Goal: Transaction & Acquisition: Obtain resource

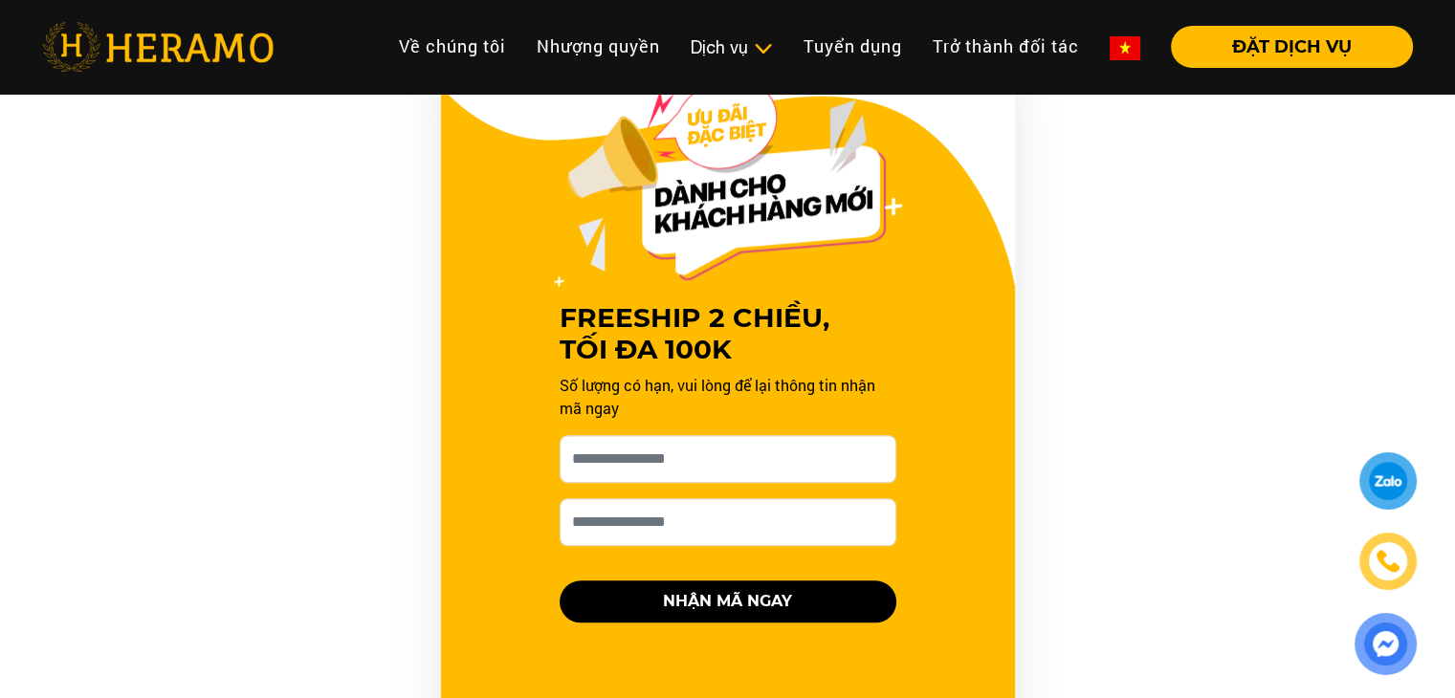
scroll to position [1928, 0]
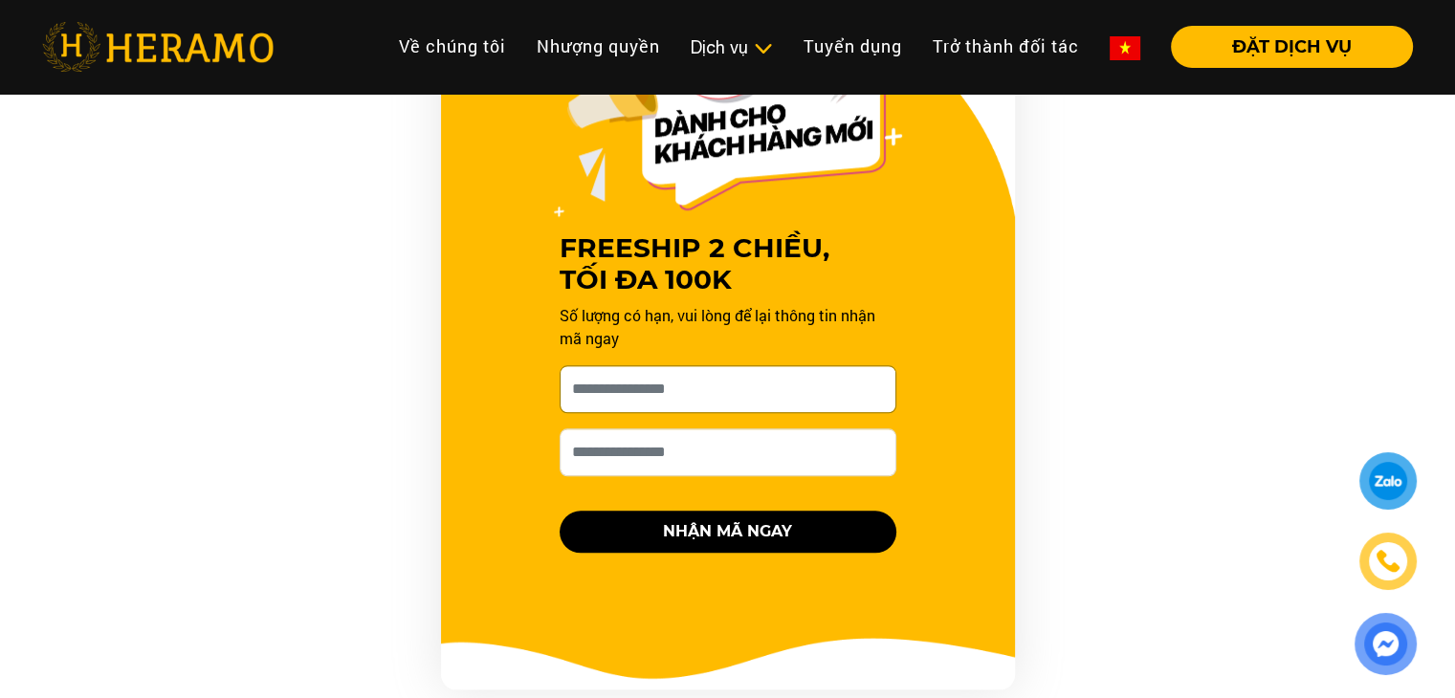
click at [722, 387] on input "[PERSON_NAME] xin tên của bạn nhé *" at bounding box center [728, 389] width 337 height 48
type input "**********"
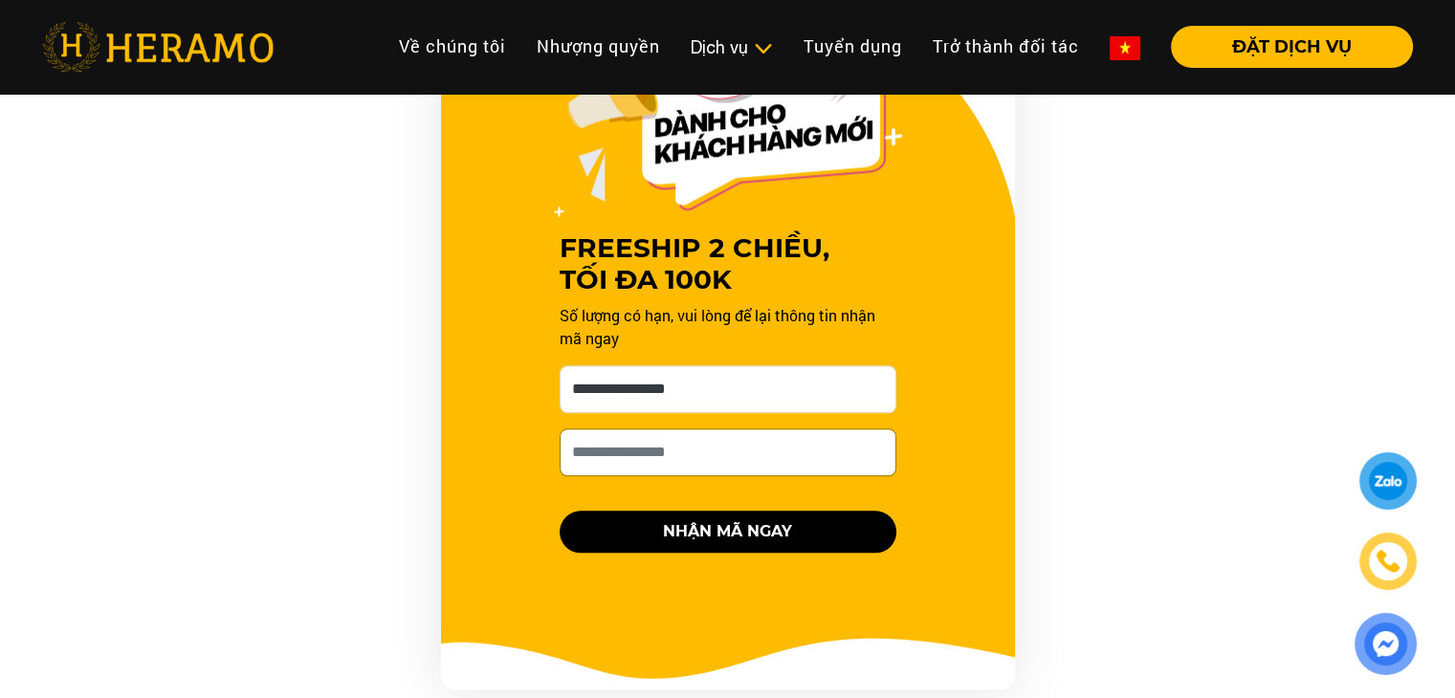
click at [718, 449] on input "Số điện thoại HERAMO có thể liên hệ là *" at bounding box center [728, 453] width 337 height 48
type input "**********"
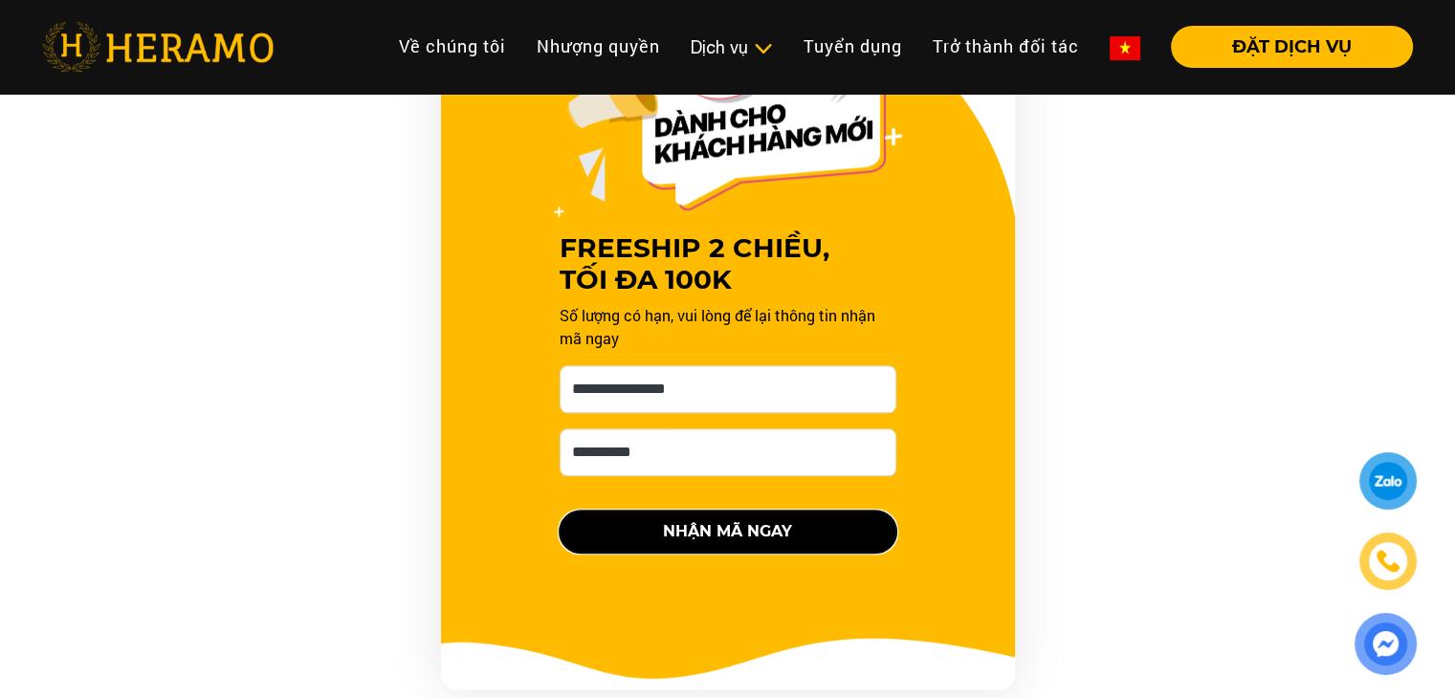
click at [723, 528] on button "NHẬN MÃ NGAY" at bounding box center [728, 532] width 337 height 42
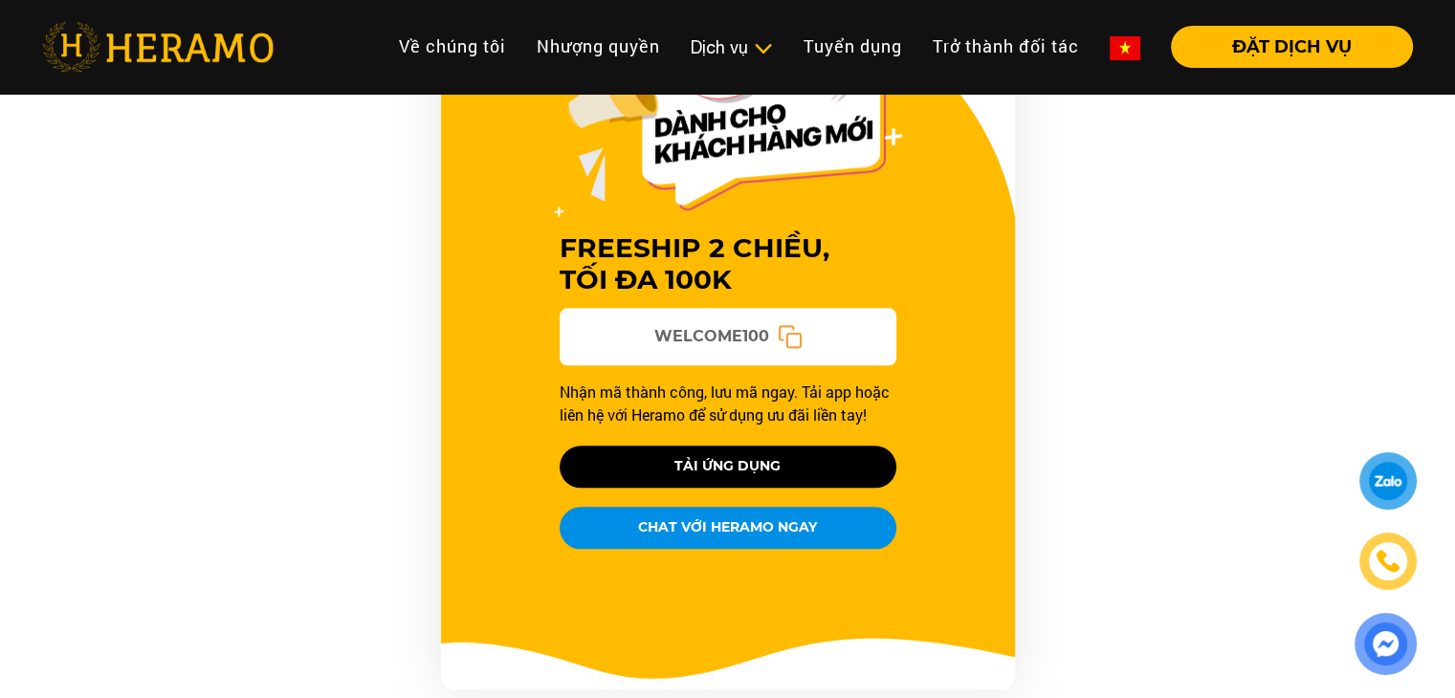
click at [792, 331] on icon at bounding box center [789, 336] width 25 height 25
click at [784, 539] on button "CHAT VỚI HERAMO NGAY" at bounding box center [728, 528] width 337 height 42
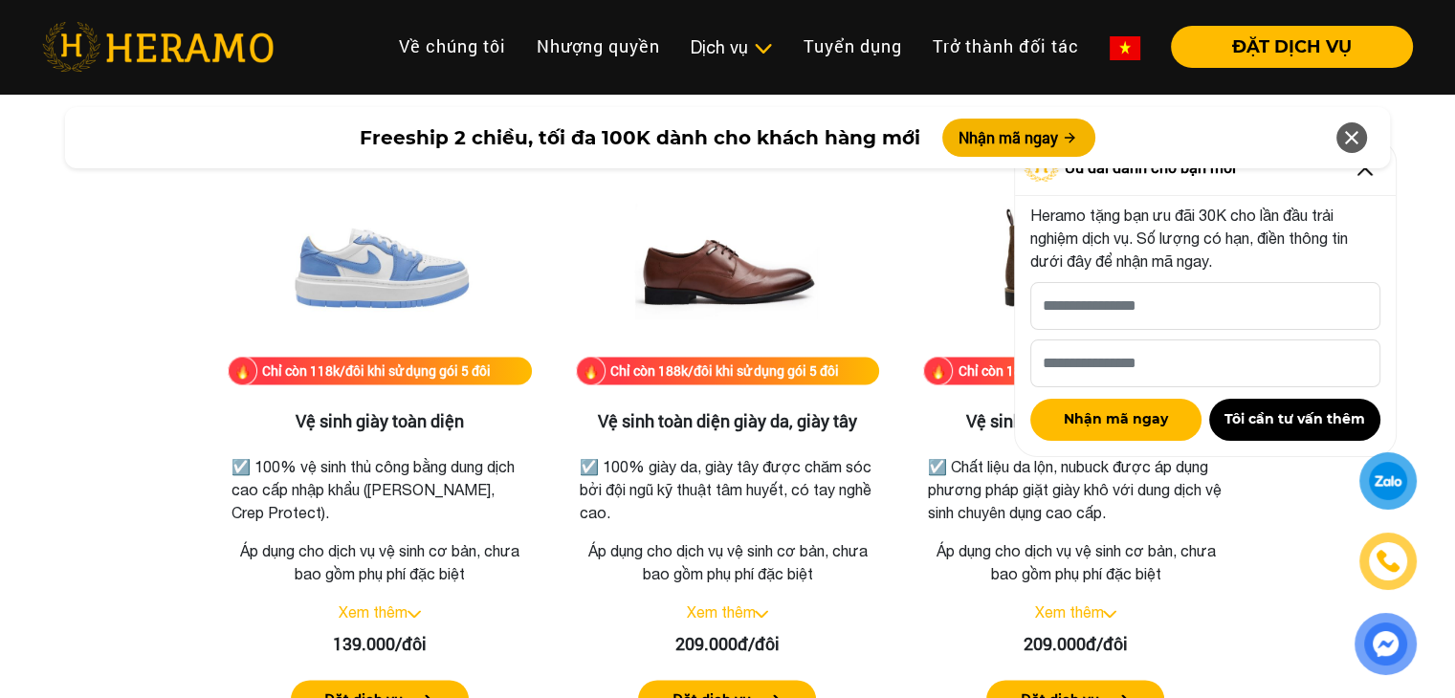
scroll to position [2625, 0]
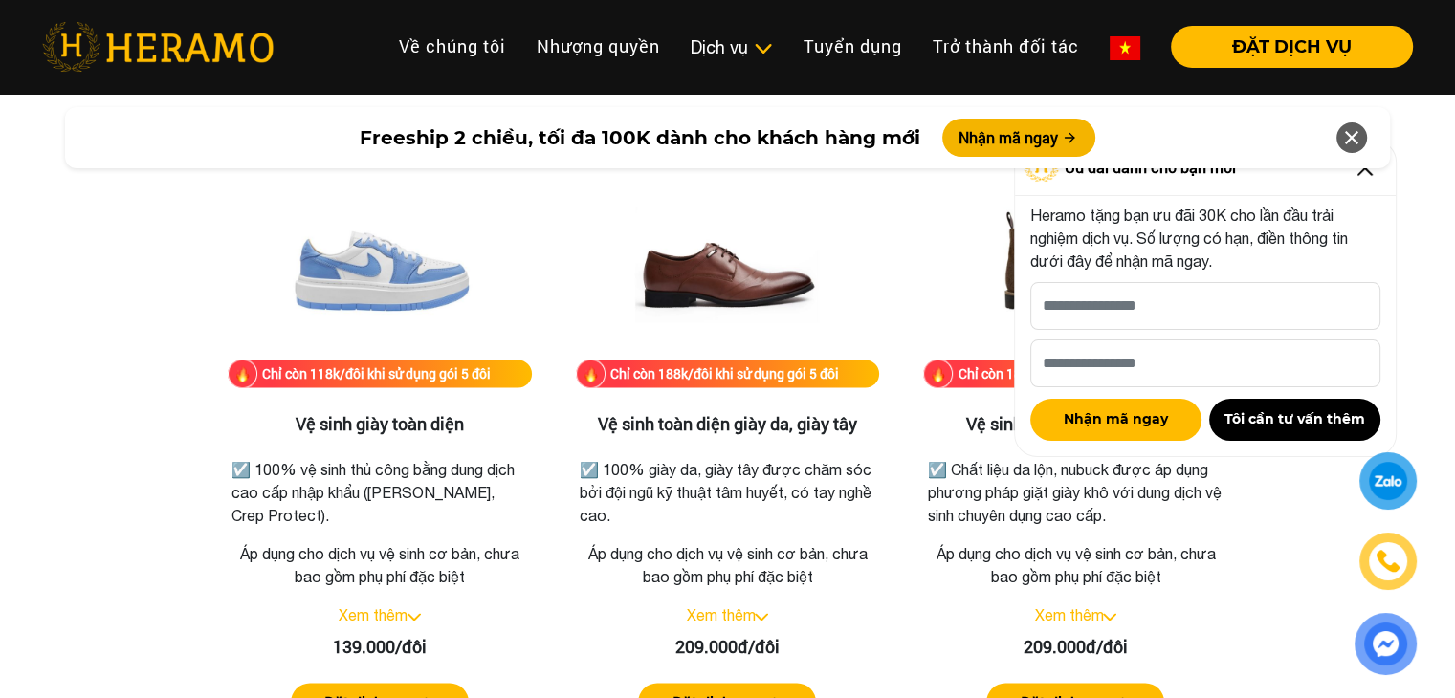
click at [1346, 143] on icon at bounding box center [1351, 138] width 23 height 34
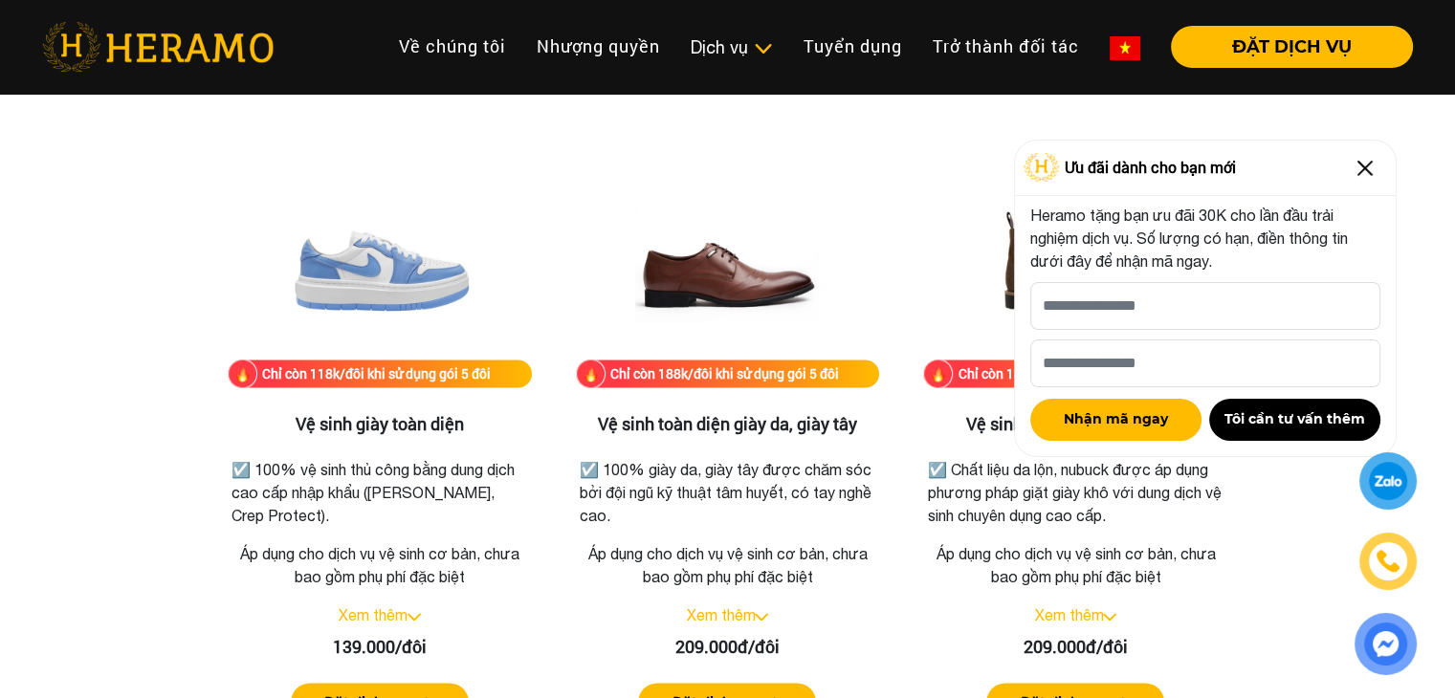
click at [1363, 171] on img at bounding box center [1365, 168] width 31 height 31
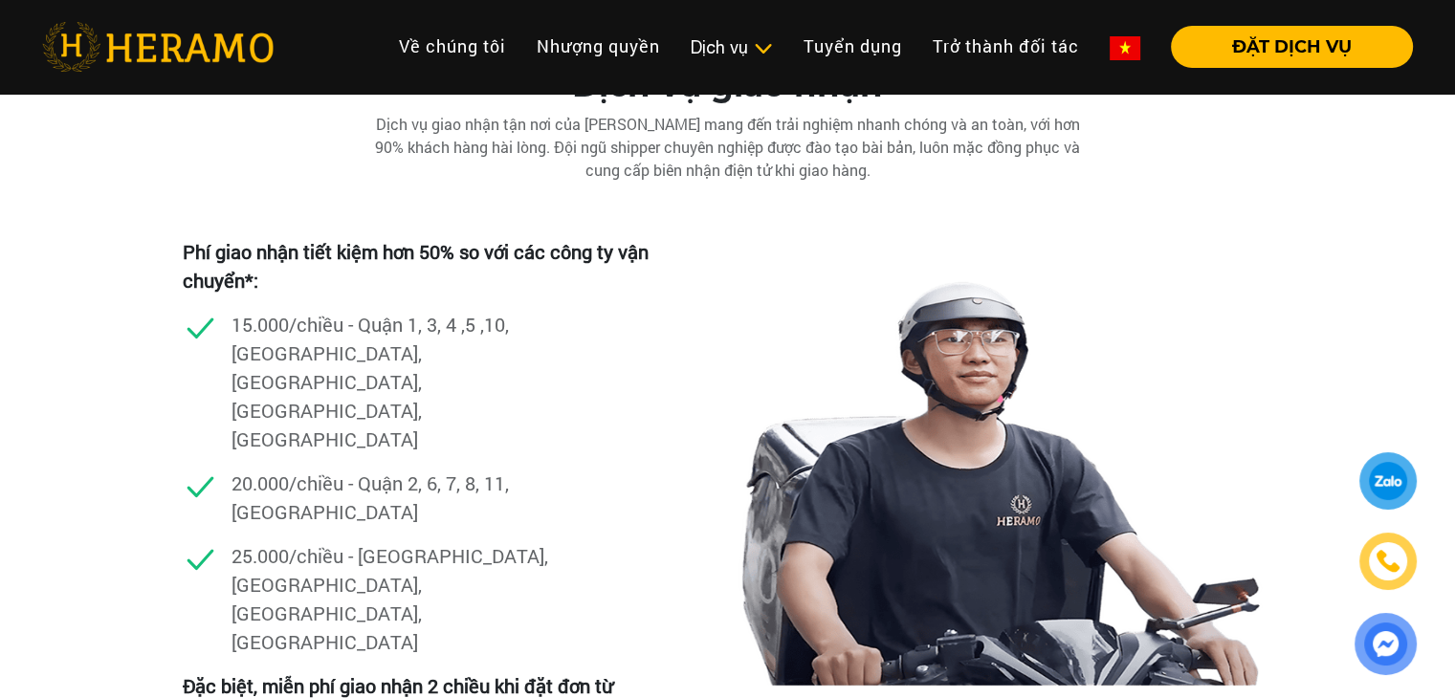
scroll to position [5246, 0]
